Goal: Transaction & Acquisition: Purchase product/service

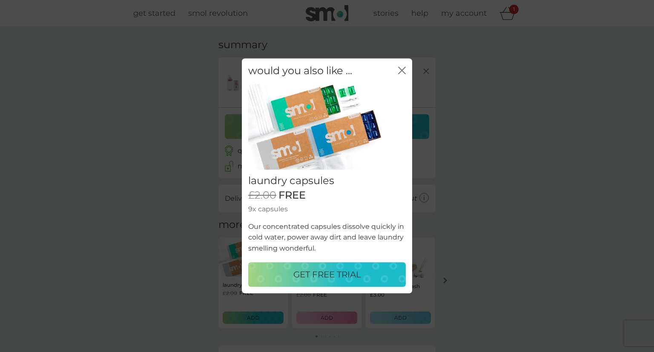
click at [403, 72] on icon "close" at bounding box center [403, 70] width 3 height 7
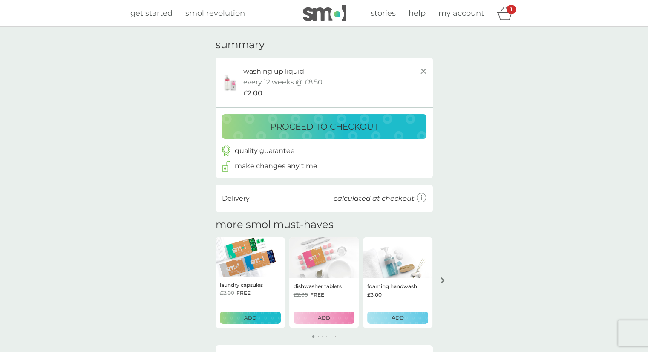
click at [342, 128] on p "proceed to checkout" at bounding box center [324, 127] width 108 height 14
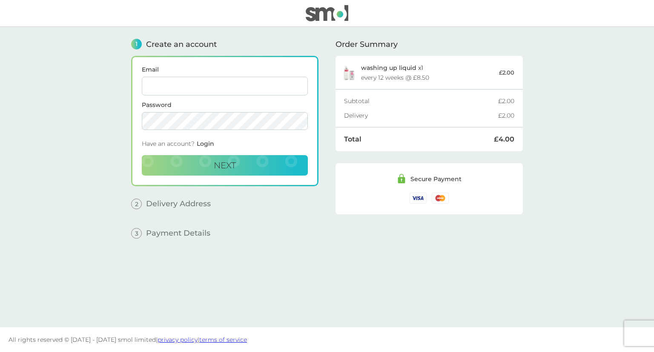
click at [206, 84] on input "Email" at bounding box center [225, 86] width 166 height 19
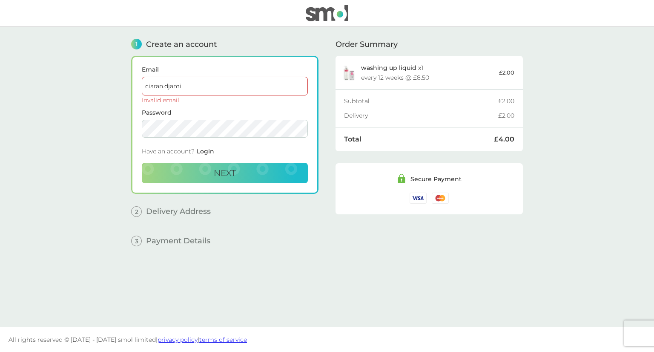
type input "[EMAIL_ADDRESS][DOMAIN_NAME]"
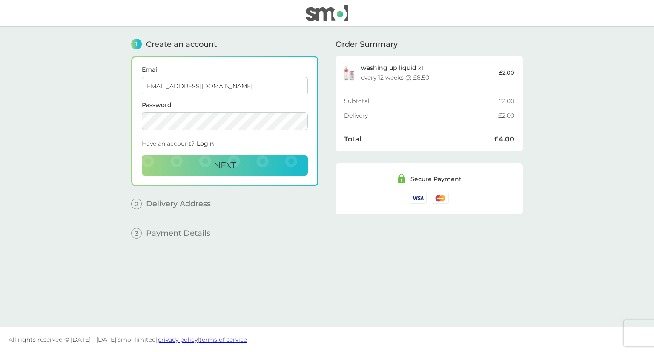
click at [21, 147] on main "1 Create an account Email [EMAIL_ADDRESS][DOMAIN_NAME] Password Have an account…" at bounding box center [327, 177] width 654 height 300
click at [214, 160] on span "Next" at bounding box center [225, 165] width 22 height 10
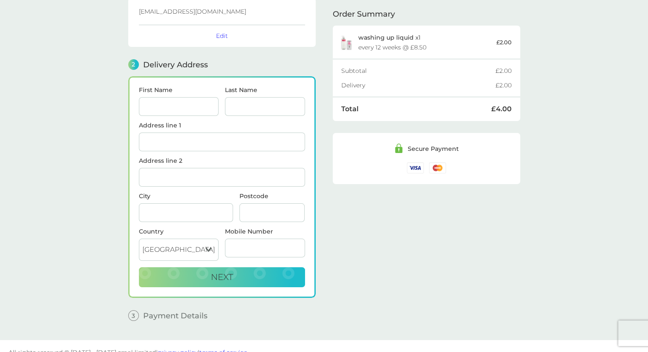
scroll to position [67, 0]
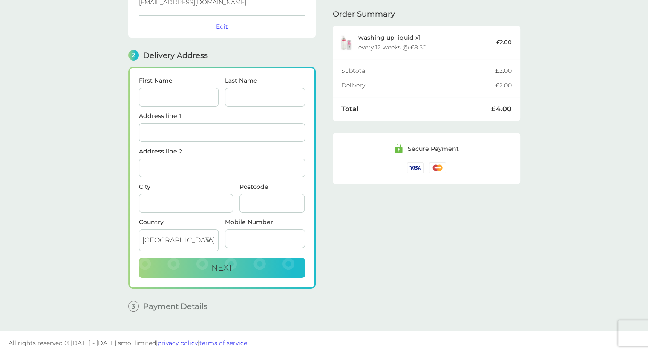
click at [207, 91] on input "First Name" at bounding box center [179, 97] width 80 height 19
type input "Djamila"
type input "[PERSON_NAME]"
click at [452, 252] on div "Order Summary washing up liquid x 1 every 12 weeks @ £8.50 £2.00 Subtotal £2.00…" at bounding box center [426, 139] width 187 height 358
click at [244, 129] on input "Flat [GEOGRAPHIC_DATA]" at bounding box center [222, 132] width 166 height 19
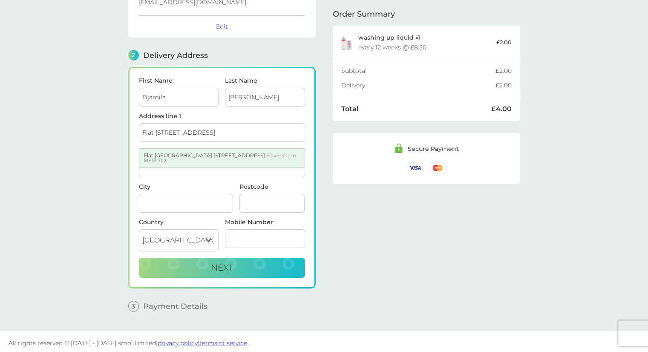
click at [159, 150] on div "Flat [GEOGRAPHIC_DATA] [STREET_ADDRESS]" at bounding box center [221, 158] width 165 height 19
type input "Flat 1, [GEOGRAPHIC_DATA]"
type input "[STREET_ADDRESS]"
type input "Faversham"
type input "ME13 7LX"
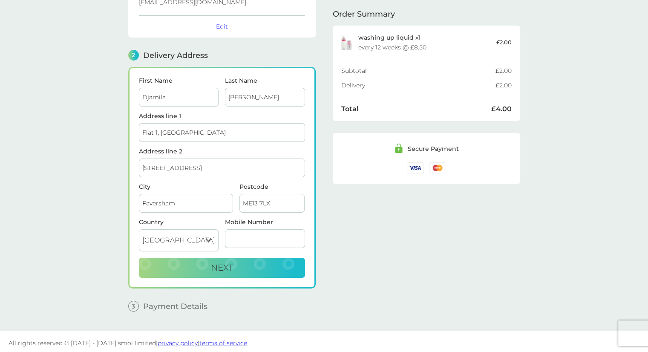
click at [260, 237] on input "Mobile Number" at bounding box center [265, 238] width 80 height 19
type input "07939175663"
click at [250, 263] on button "Next" at bounding box center [222, 268] width 166 height 20
checkbox input "true"
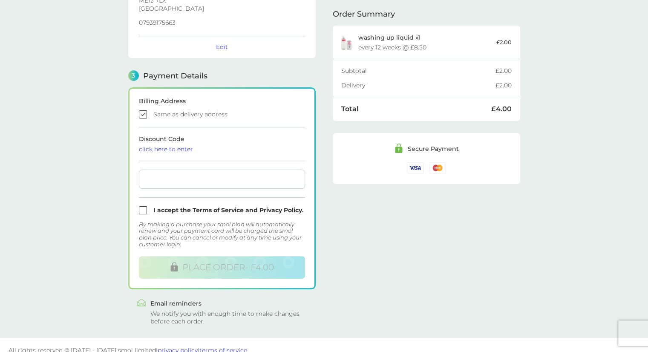
scroll to position [195, 0]
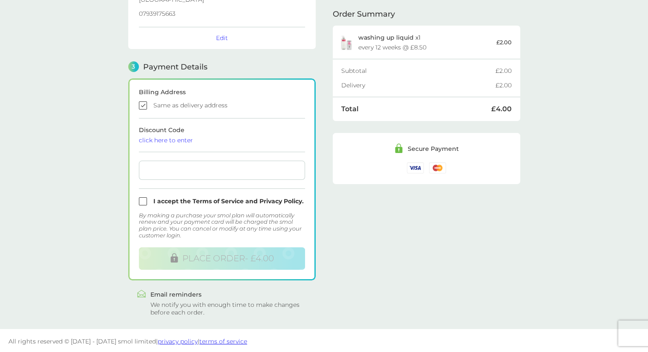
click at [92, 171] on main "1 Create an account [EMAIL_ADDRESS][DOMAIN_NAME] Edit 2 Delivery Address [PERSO…" at bounding box center [324, 80] width 648 height 497
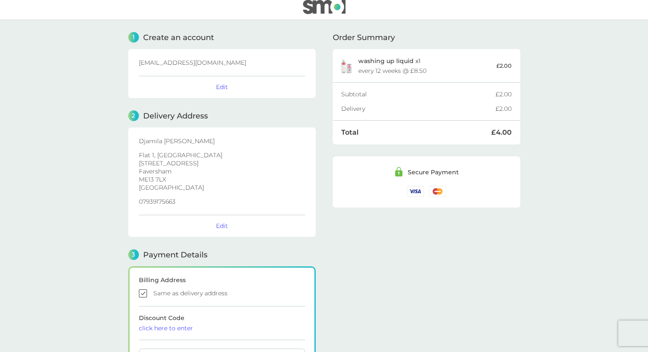
scroll to position [0, 0]
